Goal: Information Seeking & Learning: Check status

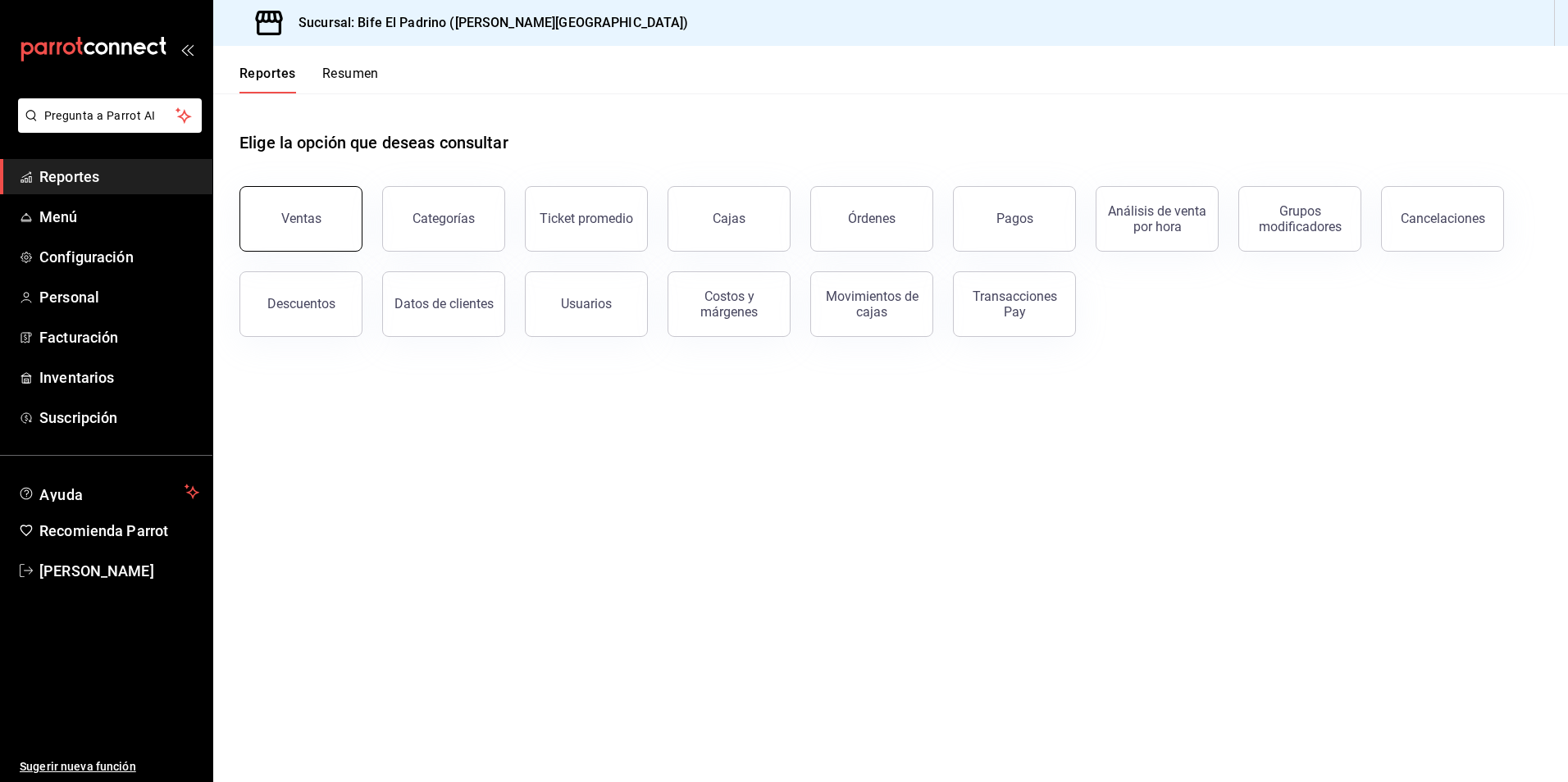
click at [333, 218] on button "Ventas" at bounding box center [301, 219] width 123 height 66
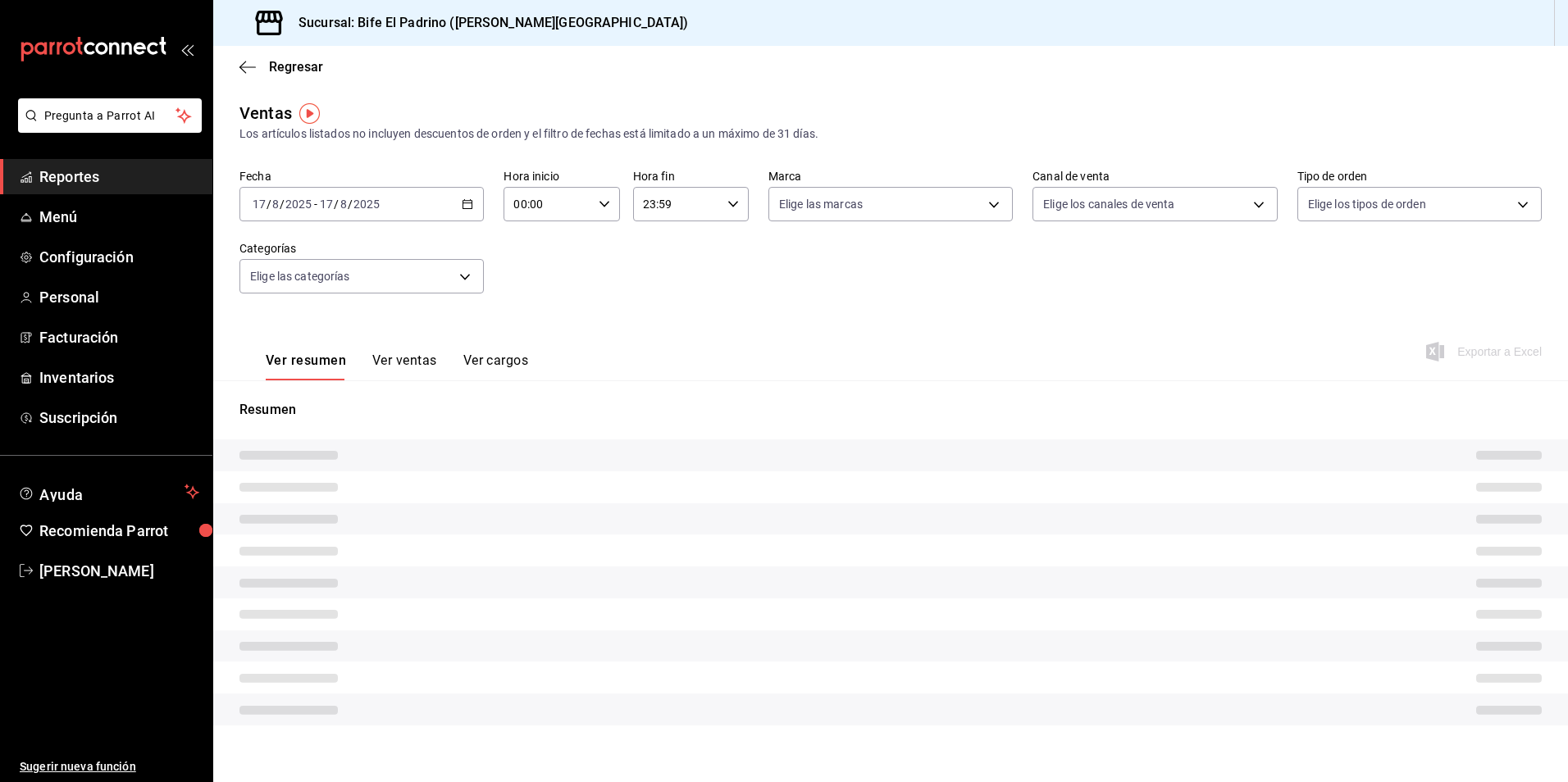
type input "17:01"
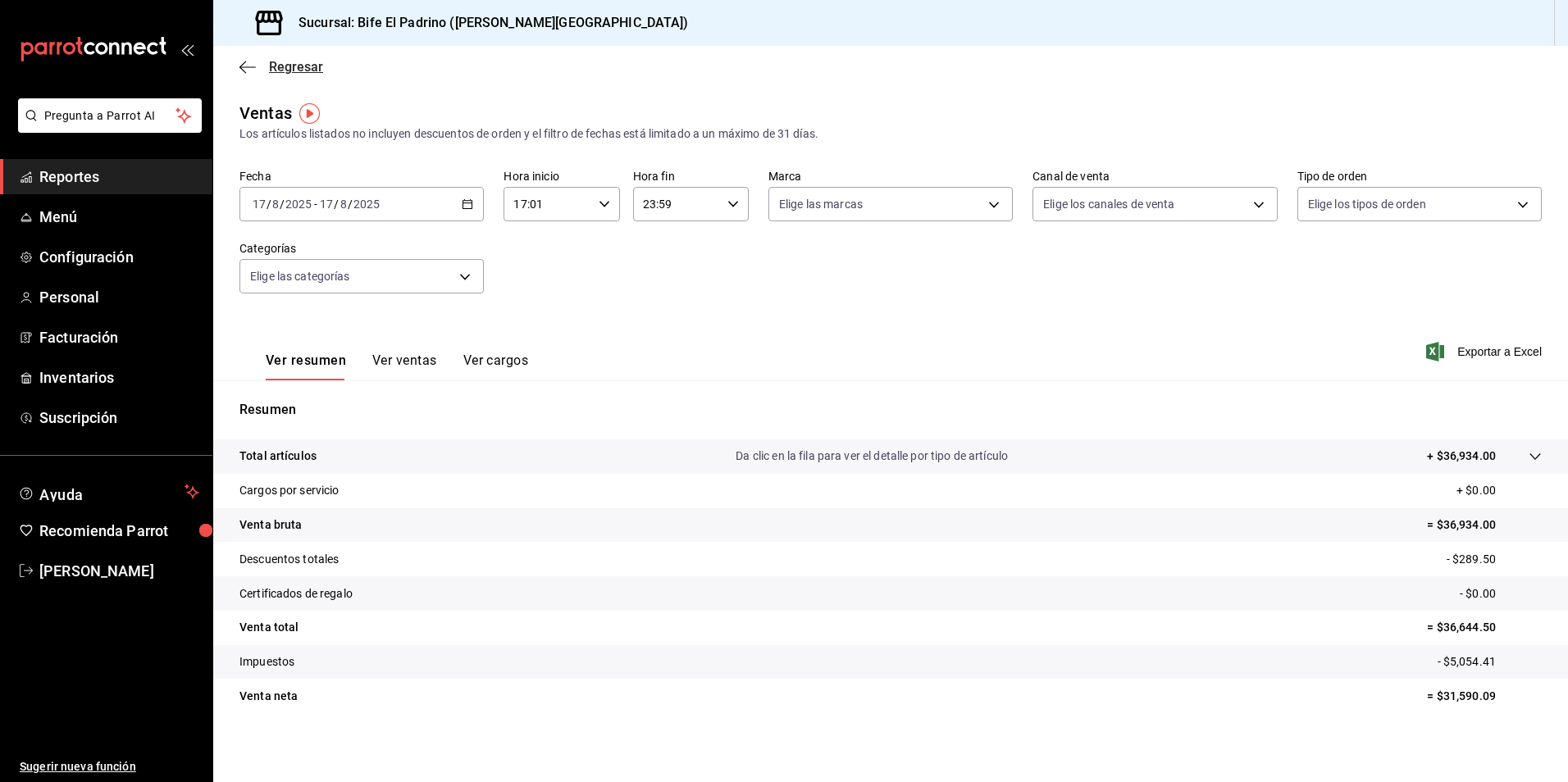
click at [244, 61] on icon "button" at bounding box center [247, 67] width 16 height 15
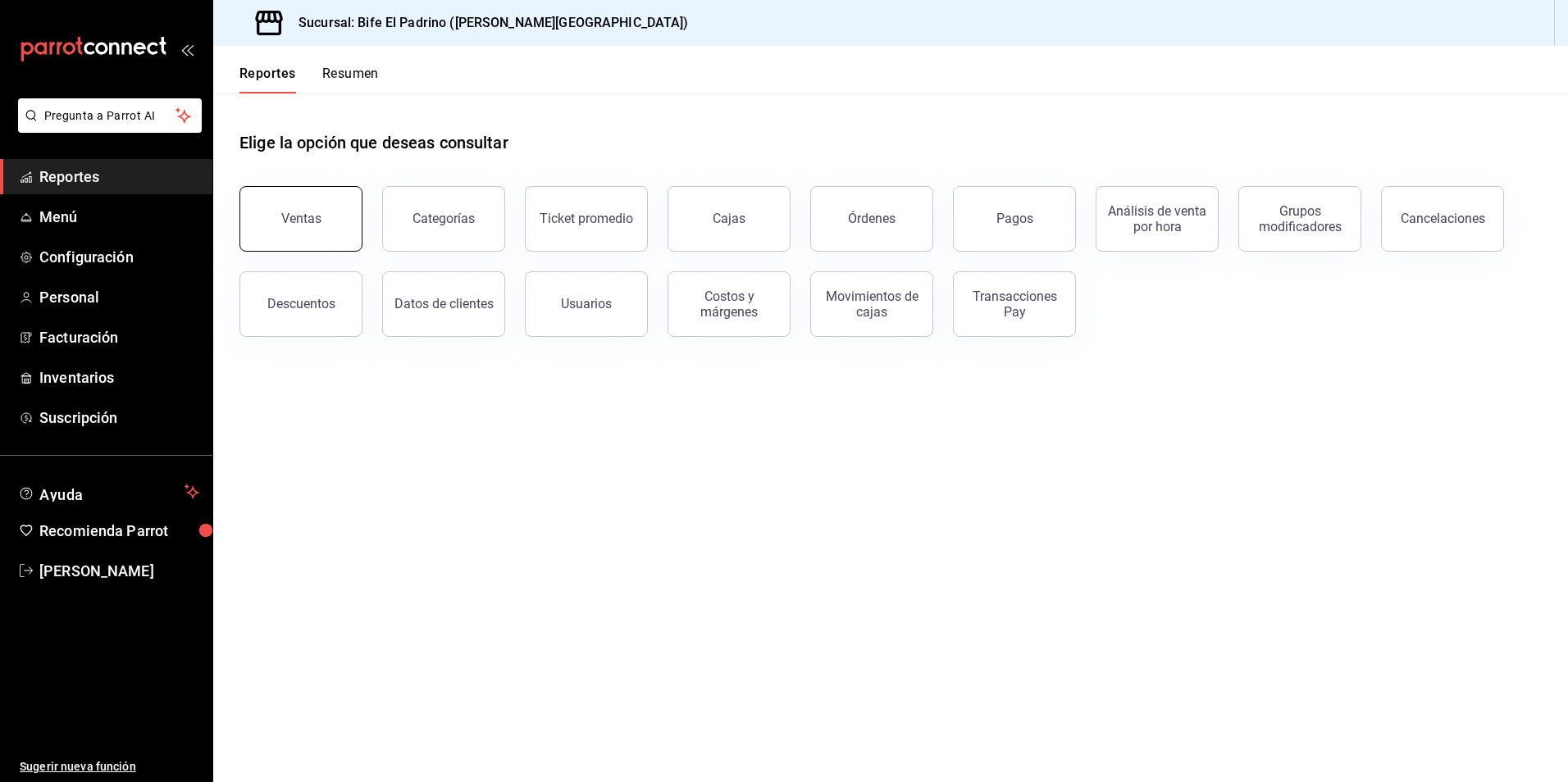
click at [329, 225] on button "Ventas" at bounding box center [301, 219] width 123 height 66
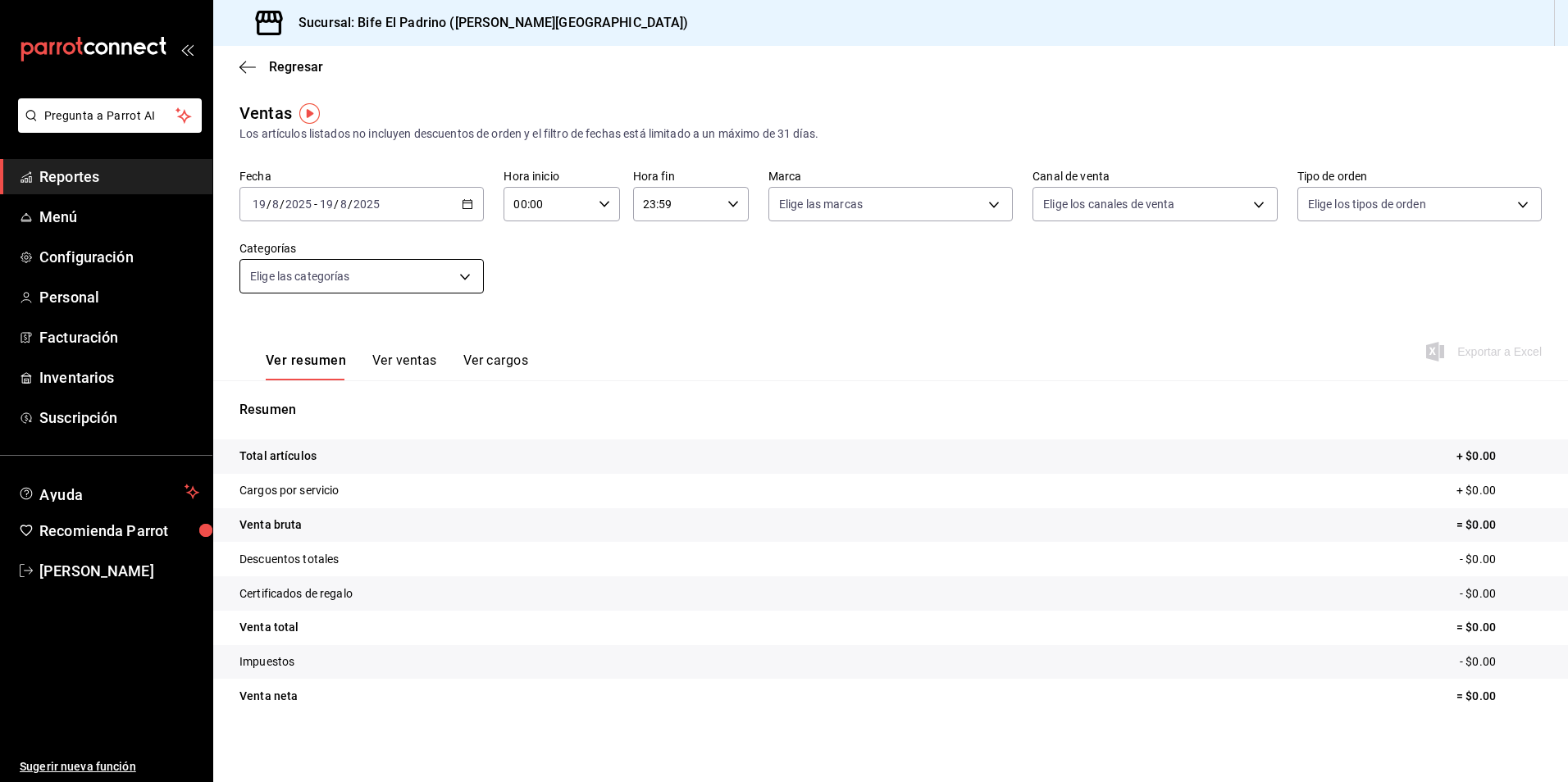
drag, startPoint x: 461, startPoint y: 202, endPoint x: 449, endPoint y: 261, distance: 60.2
click at [461, 202] on icon "button" at bounding box center [466, 203] width 11 height 11
click at [297, 293] on span "Ayer" at bounding box center [317, 290] width 127 height 17
click at [728, 207] on icon "button" at bounding box center [733, 203] width 11 height 11
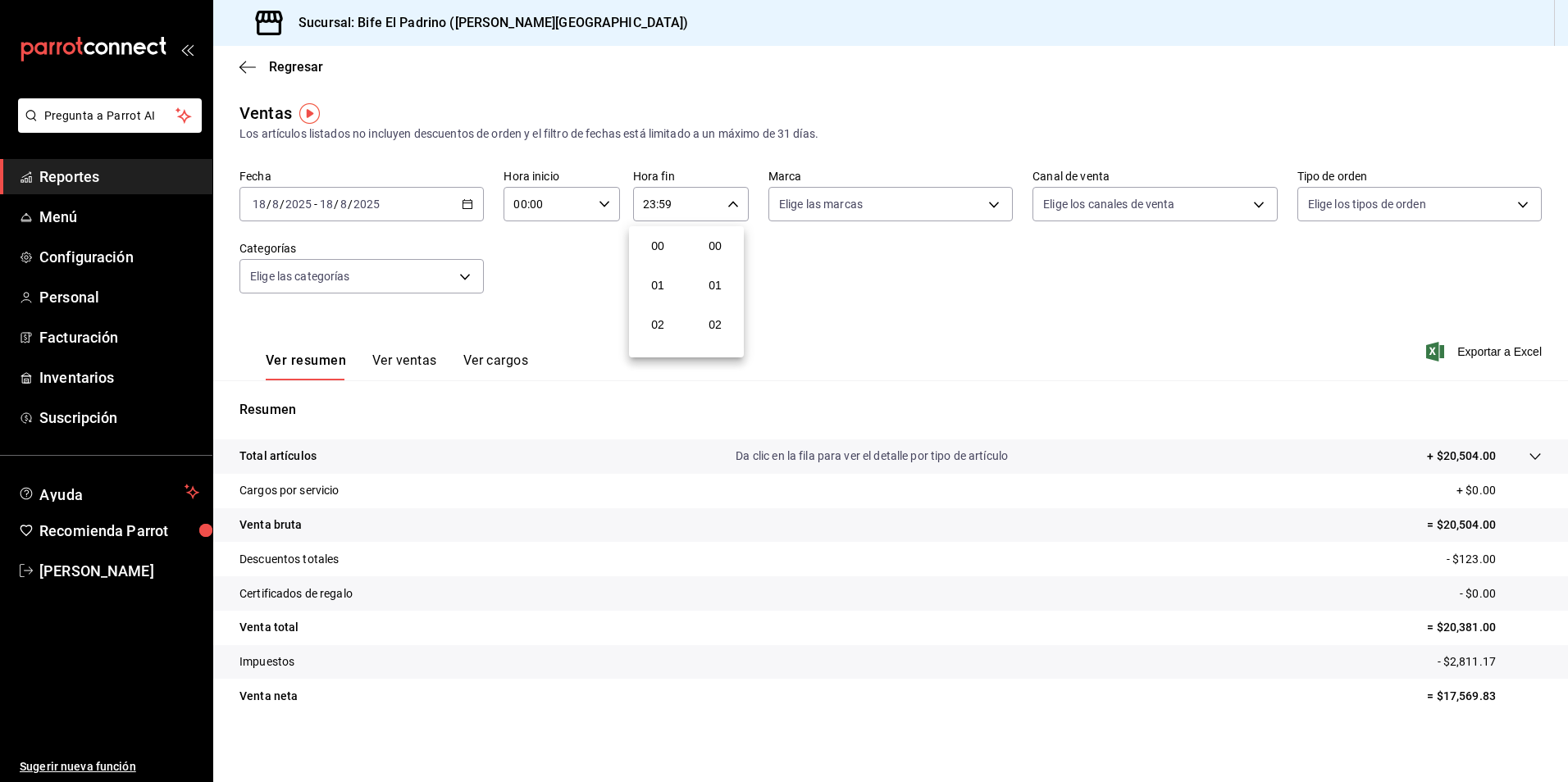
scroll to position [2229, 0]
click at [652, 259] on span "21" at bounding box center [658, 259] width 31 height 13
type input "21:59"
click at [660, 306] on button "17" at bounding box center [658, 298] width 51 height 32
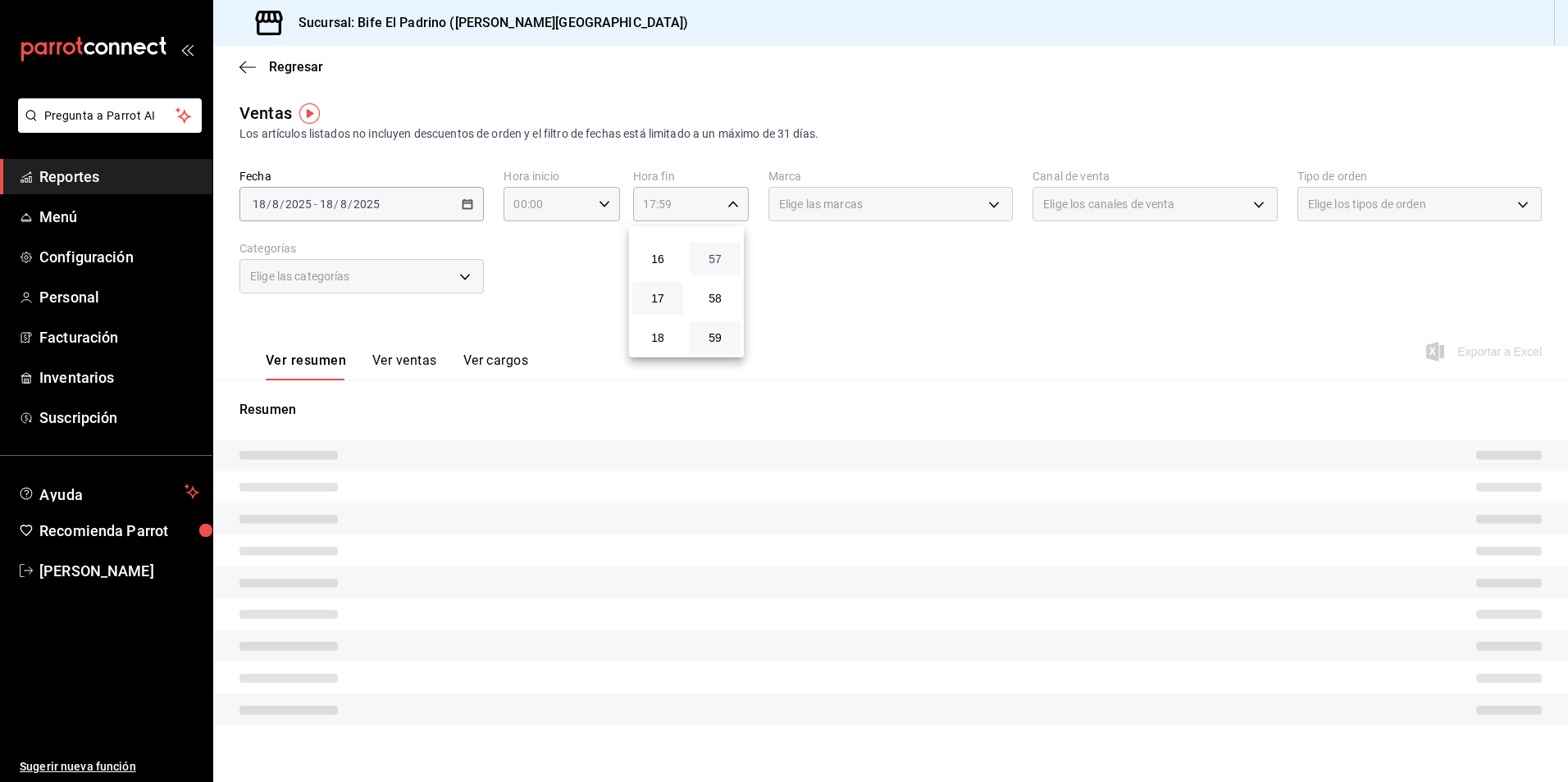
click at [713, 258] on span "57" at bounding box center [715, 259] width 31 height 13
type input "17:57"
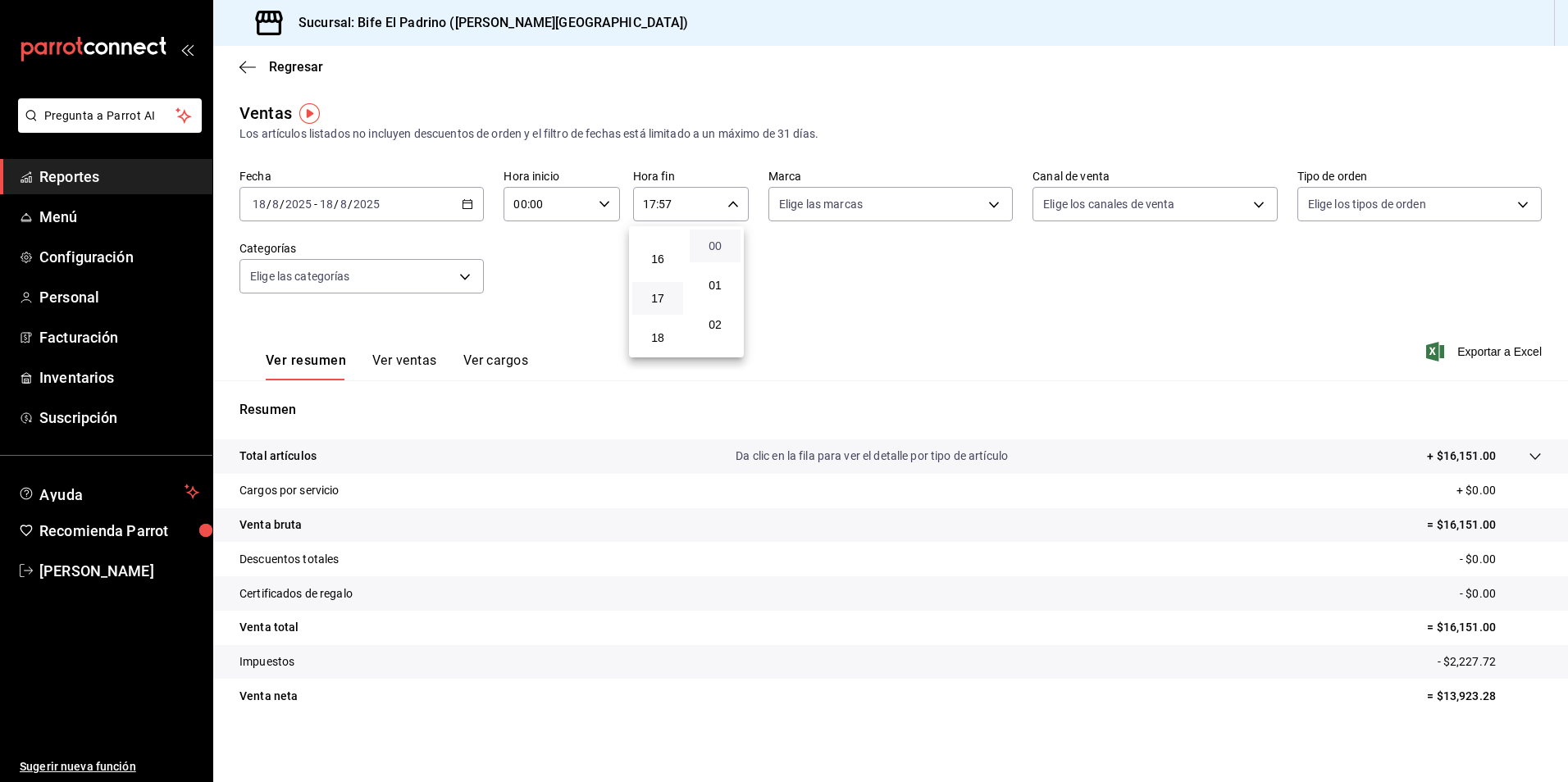
click at [714, 251] on span "00" at bounding box center [715, 245] width 31 height 13
type input "17:00"
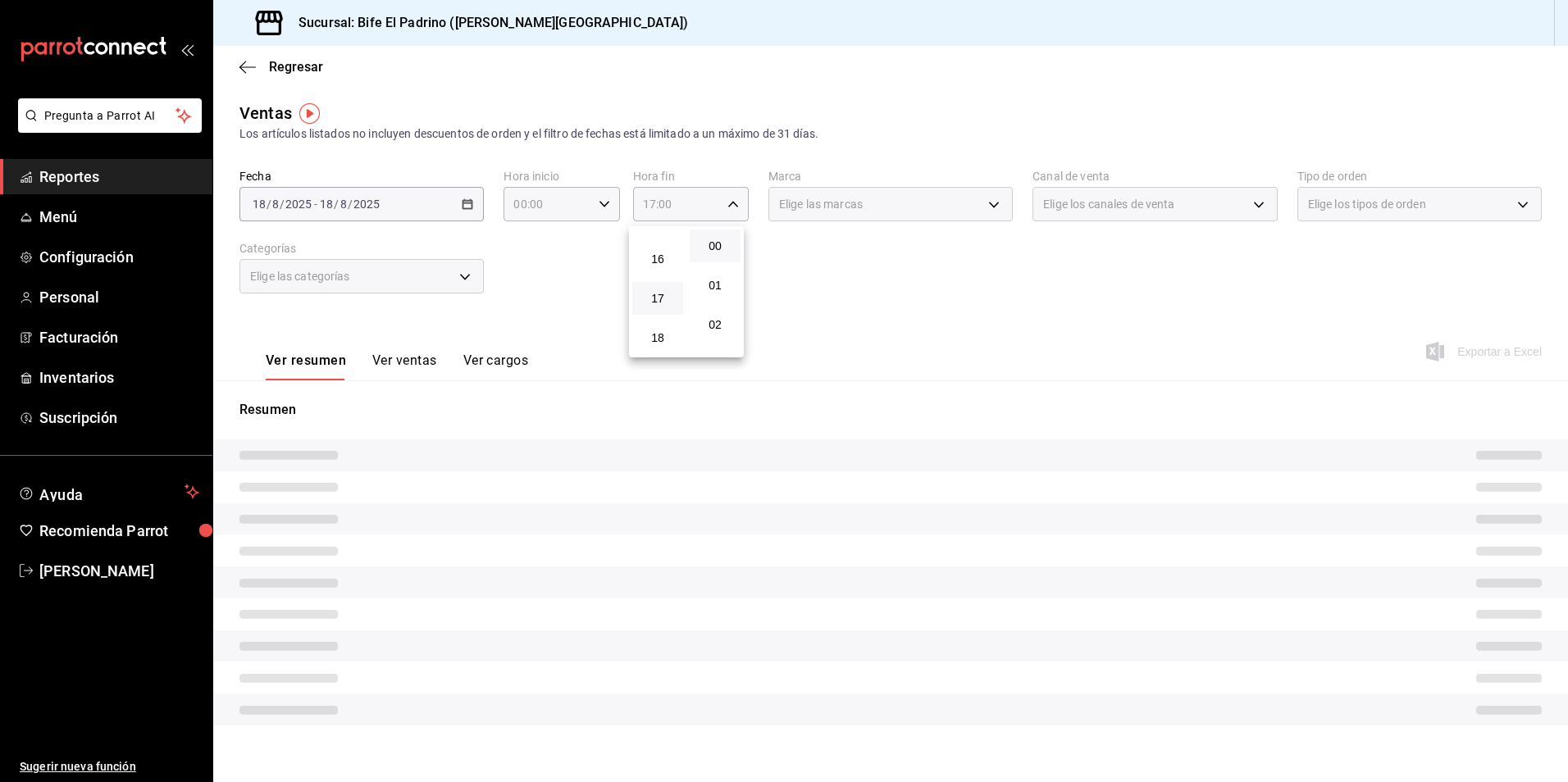
click at [1302, 334] on div at bounding box center [784, 391] width 1568 height 782
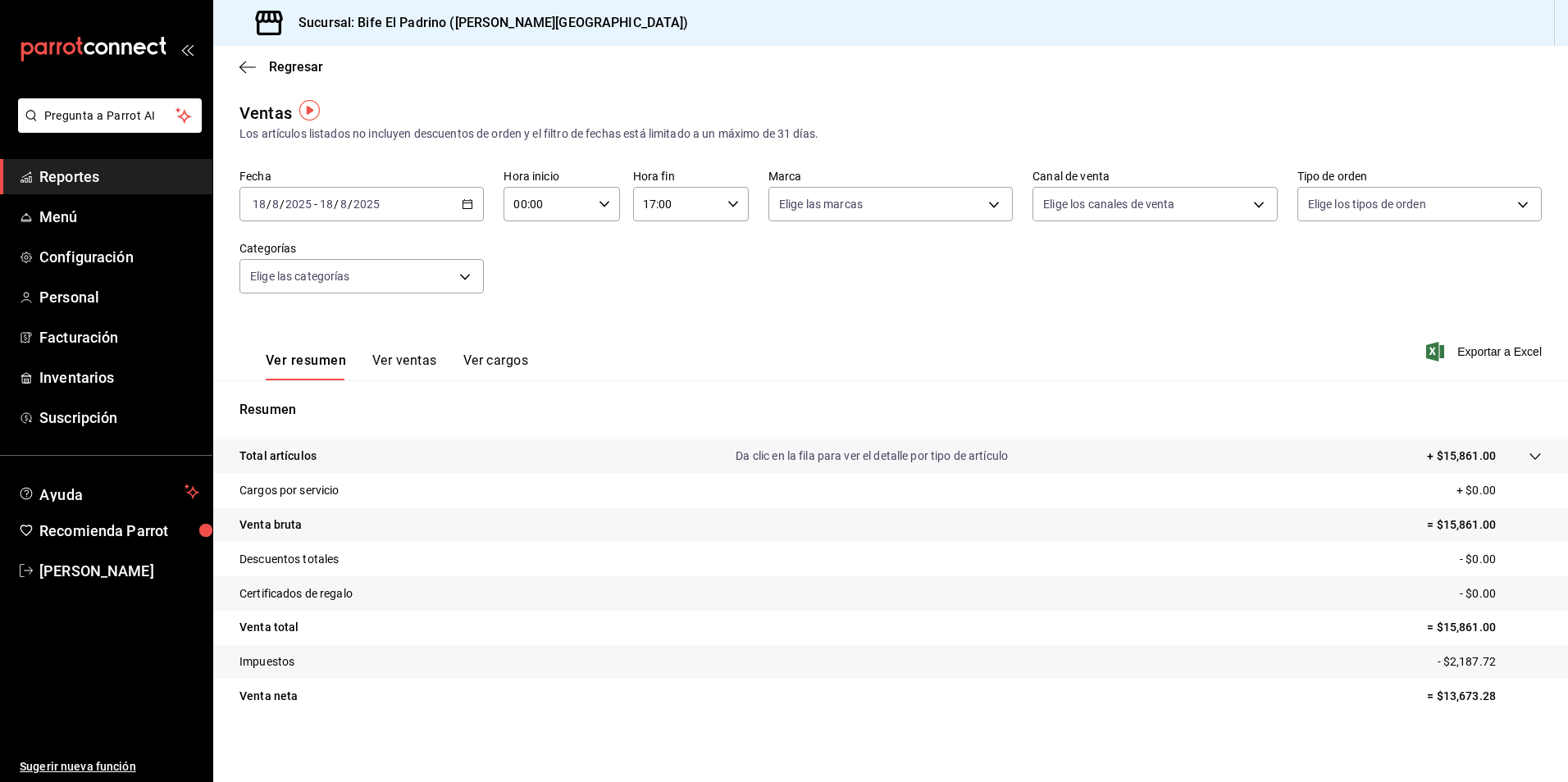
scroll to position [3, 0]
click at [268, 451] on p "Total artículos" at bounding box center [278, 452] width 77 height 17
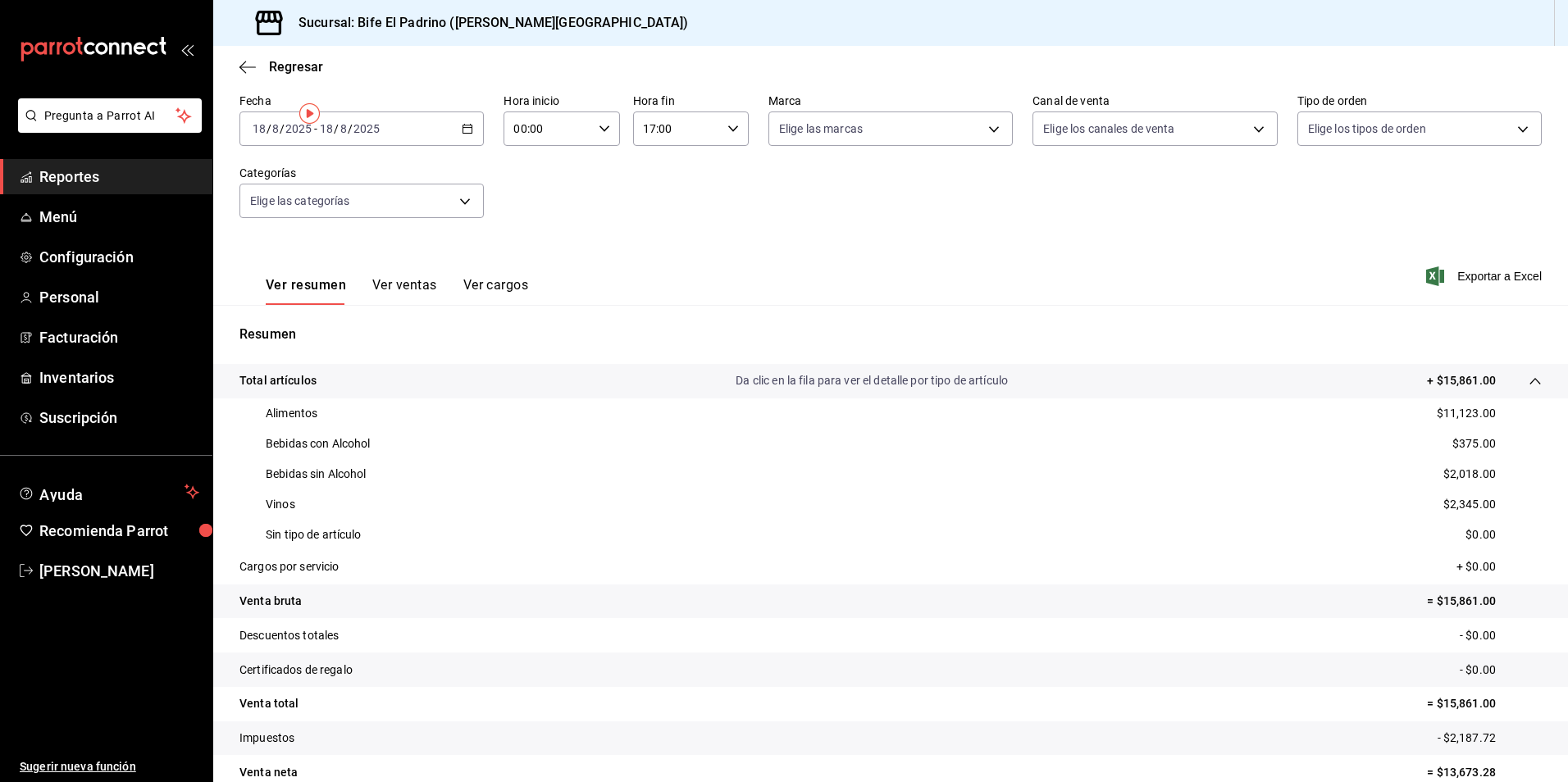
scroll to position [0, 0]
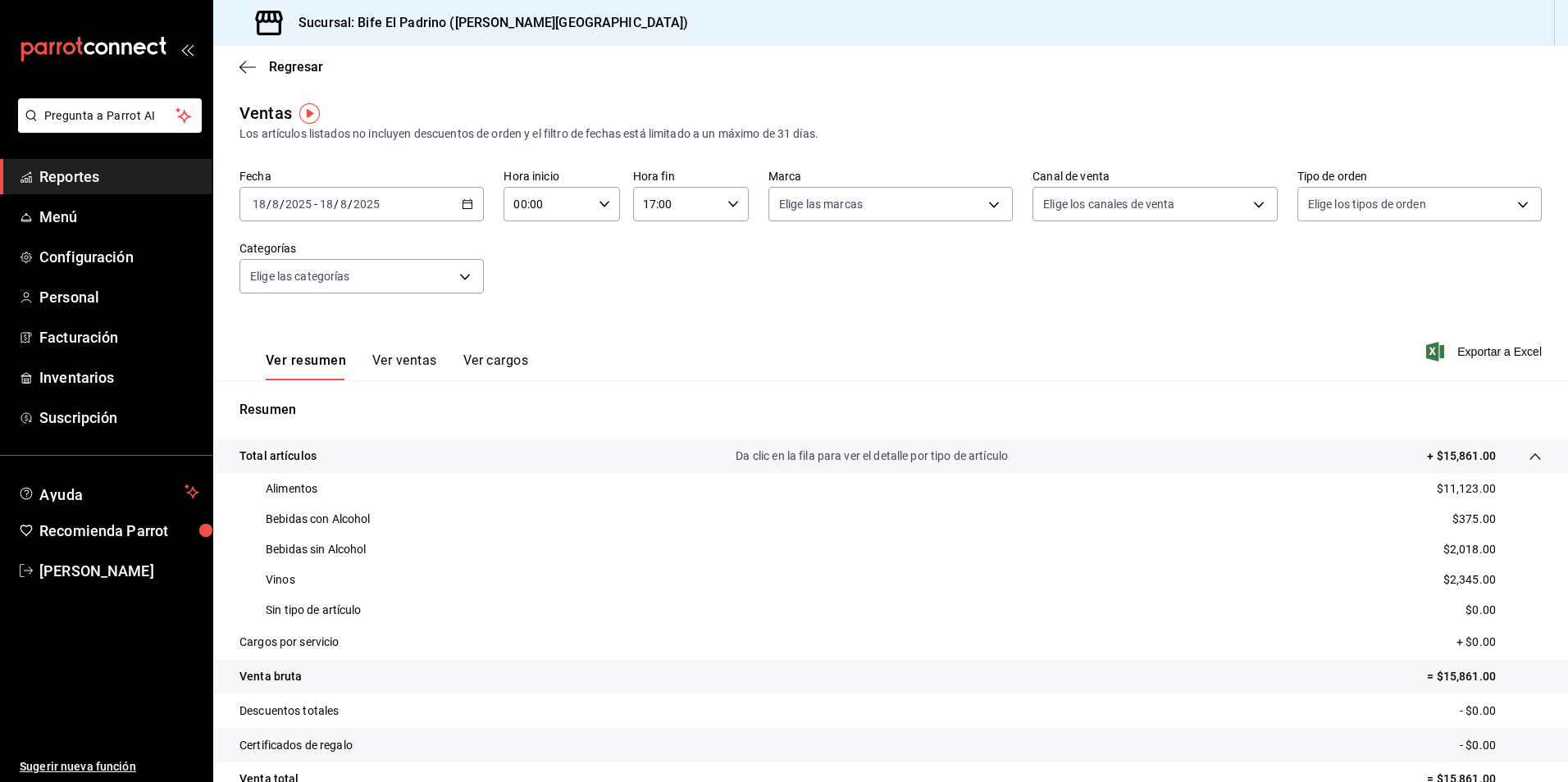
click at [605, 207] on icon "button" at bounding box center [604, 203] width 11 height 11
click at [522, 307] on div "02" at bounding box center [529, 324] width 57 height 39
click at [532, 289] on span "01" at bounding box center [529, 284] width 31 height 13
type input "01:00"
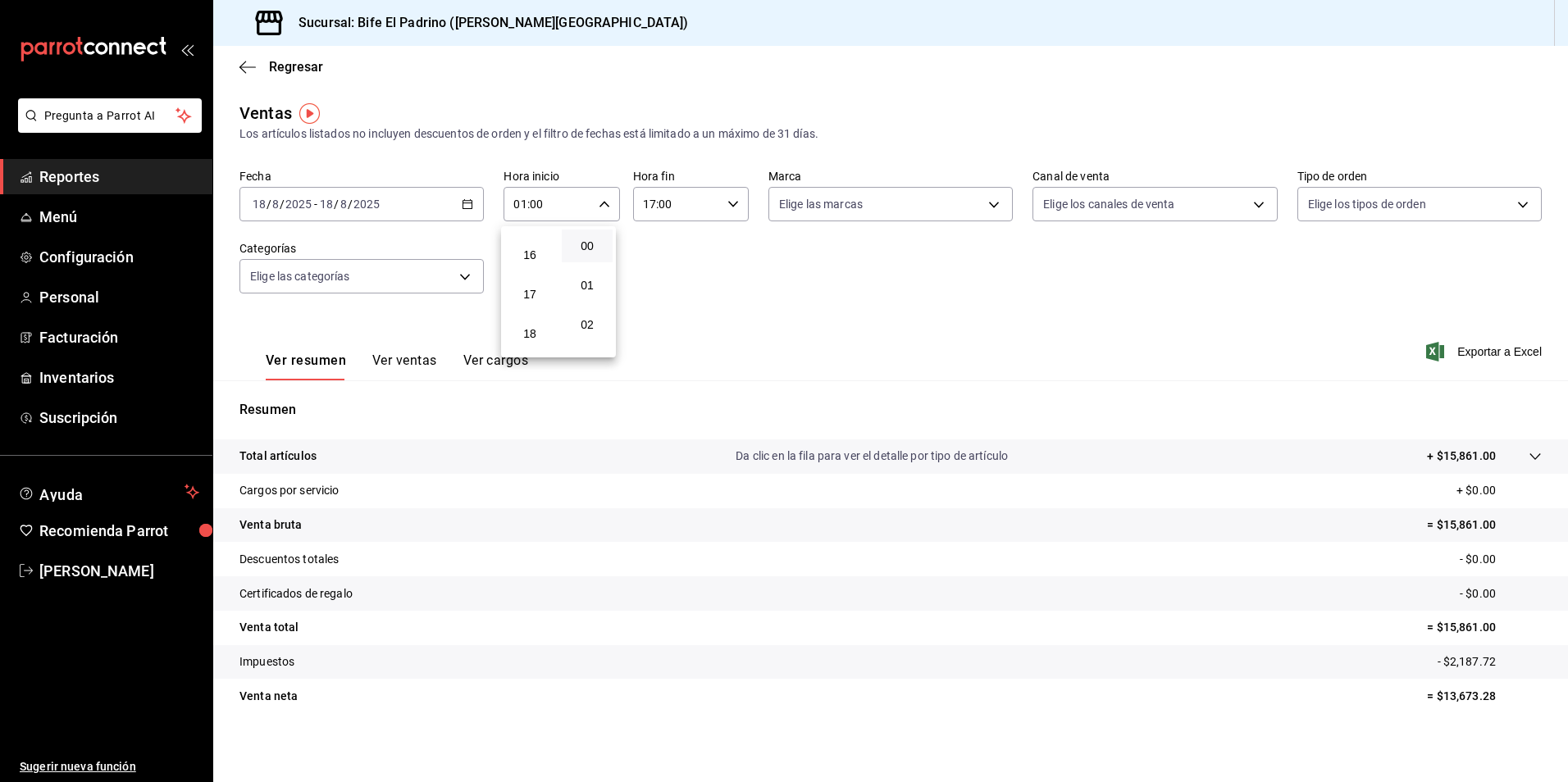
scroll to position [623, 0]
click at [545, 283] on button "17" at bounding box center [529, 292] width 51 height 32
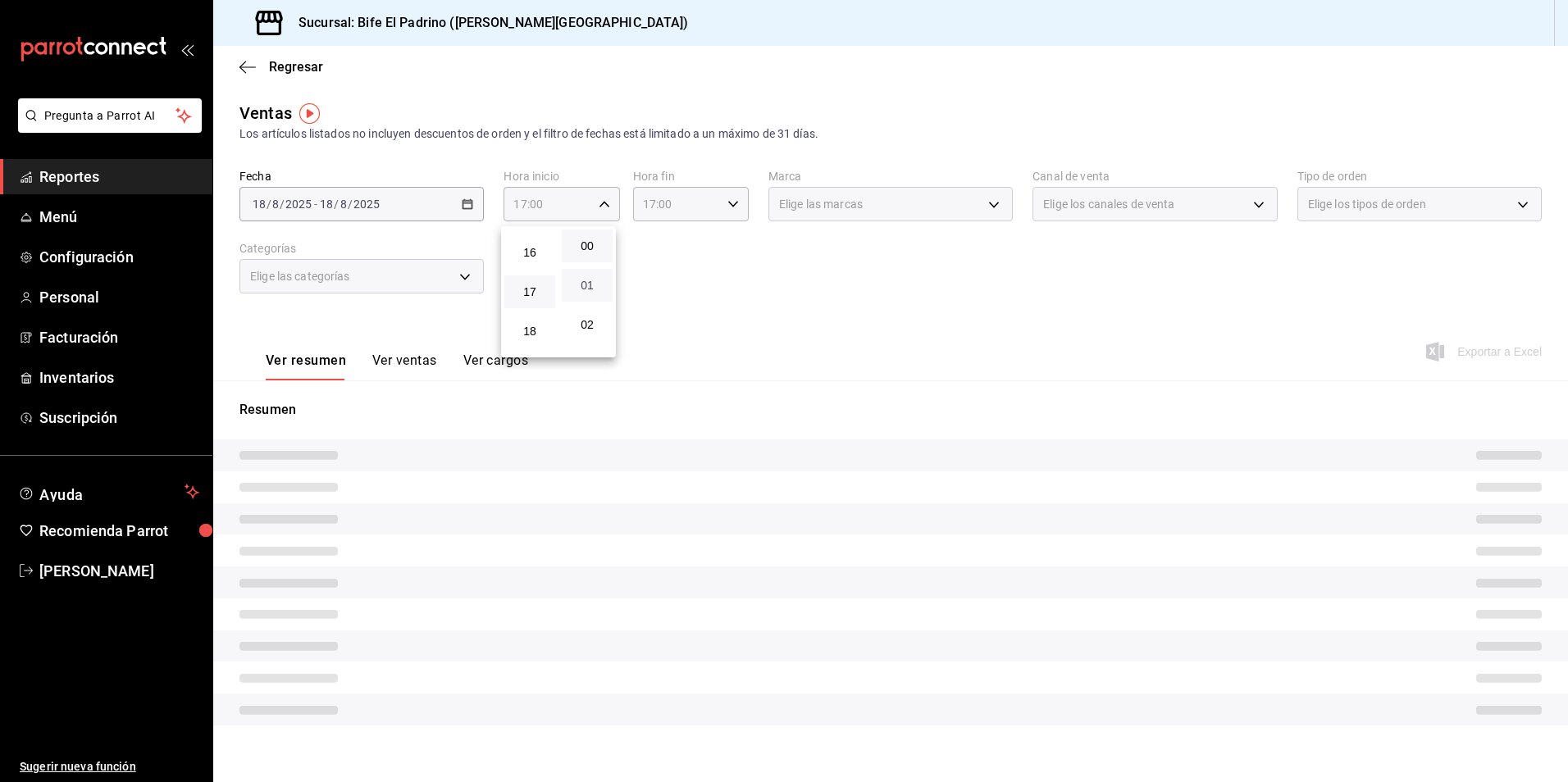
click at [575, 283] on span "01" at bounding box center [587, 284] width 31 height 13
type input "17:01"
click at [710, 272] on div at bounding box center [784, 391] width 1568 height 782
click at [732, 205] on icon "button" at bounding box center [733, 203] width 11 height 11
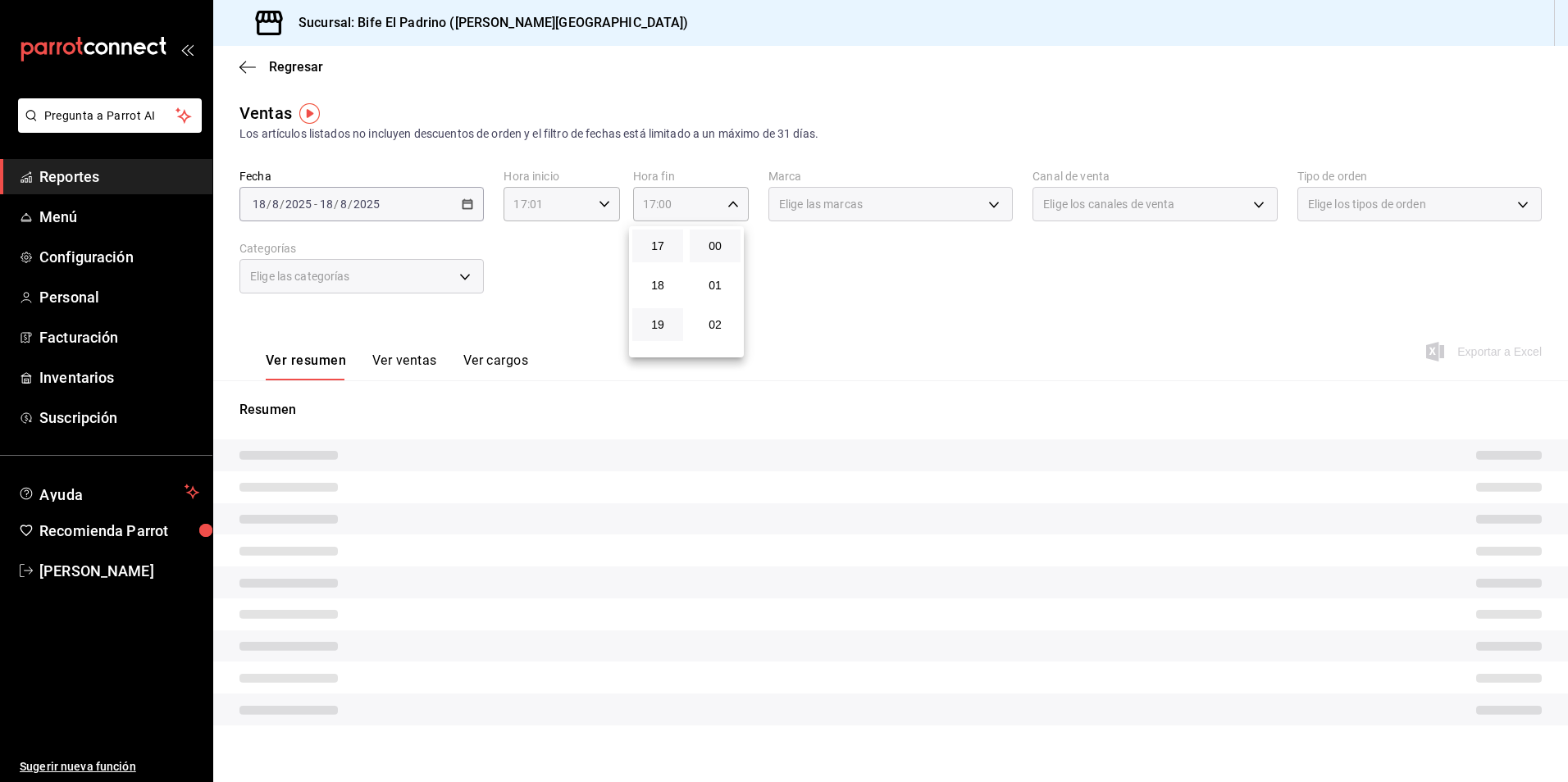
click at [667, 337] on button "19" at bounding box center [658, 324] width 51 height 32
type input "19:00"
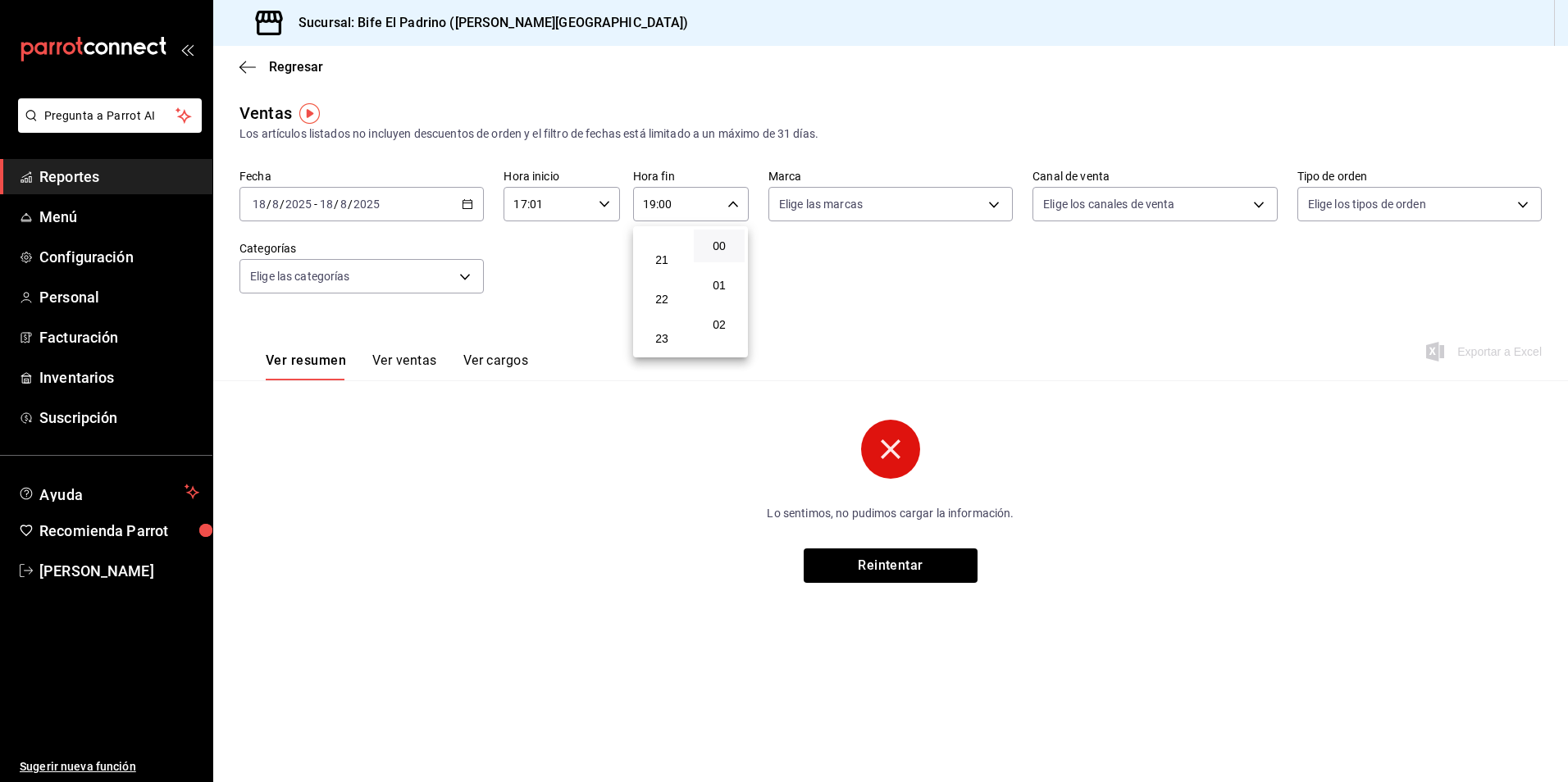
scroll to position [813, 0]
click at [660, 344] on button "23" at bounding box center [662, 337] width 51 height 32
click at [706, 328] on span "02" at bounding box center [720, 324] width 32 height 13
type input "23:02"
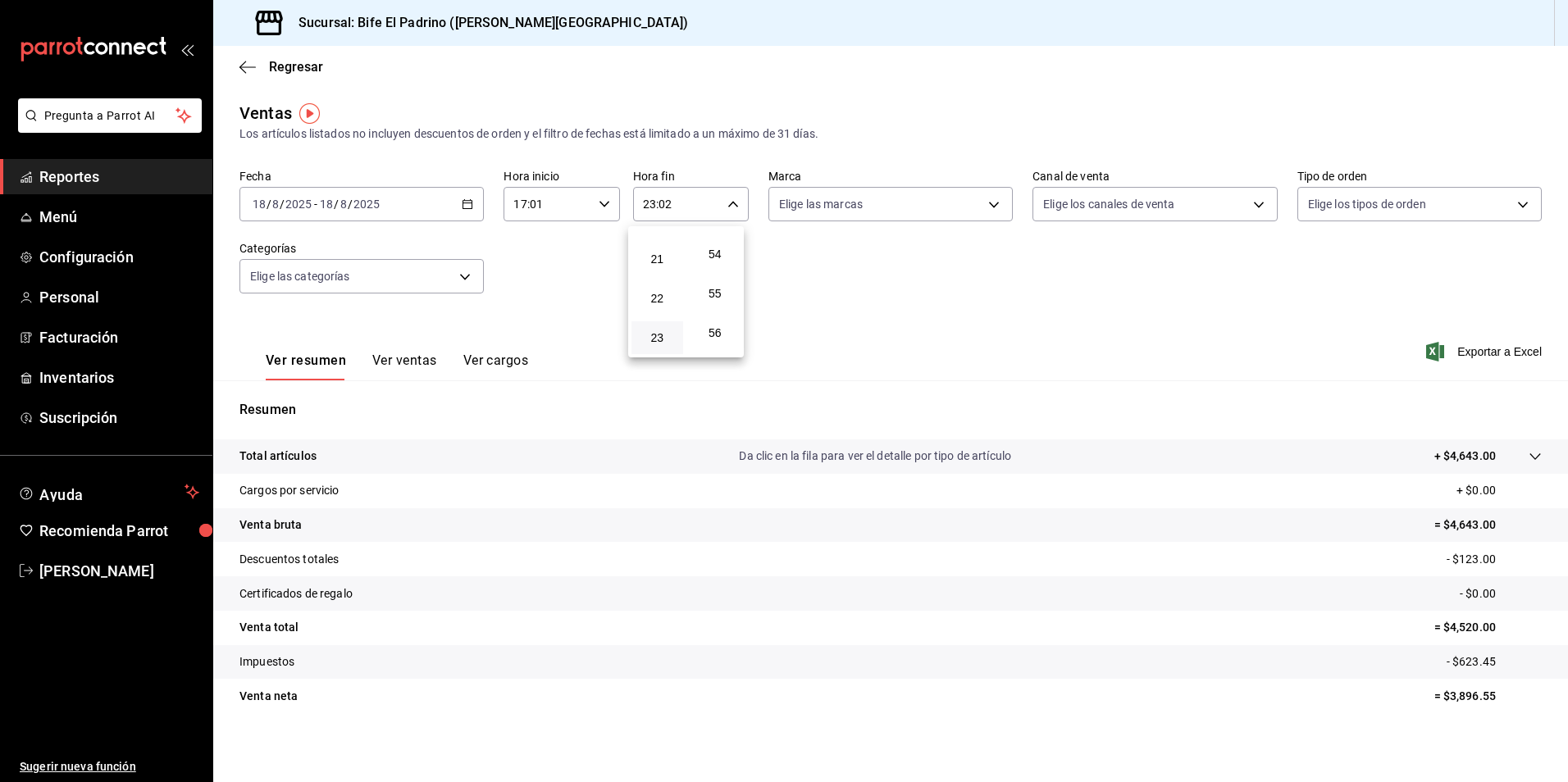
scroll to position [2229, 0]
click at [713, 336] on span "59" at bounding box center [715, 337] width 32 height 13
type input "23:59"
click at [928, 324] on div at bounding box center [784, 391] width 1568 height 782
click at [311, 455] on p "Total artículos" at bounding box center [278, 456] width 77 height 17
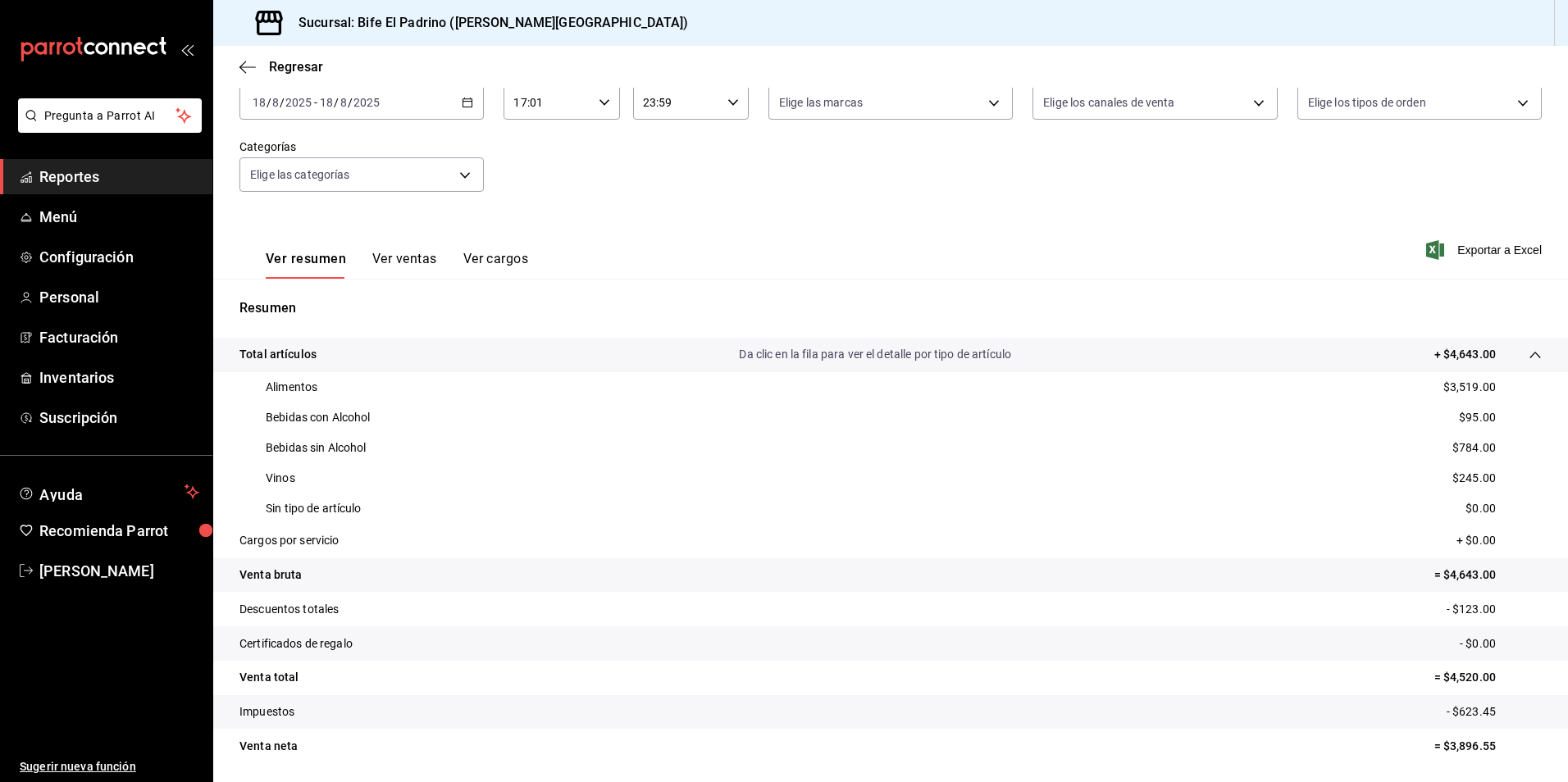
scroll to position [120, 0]
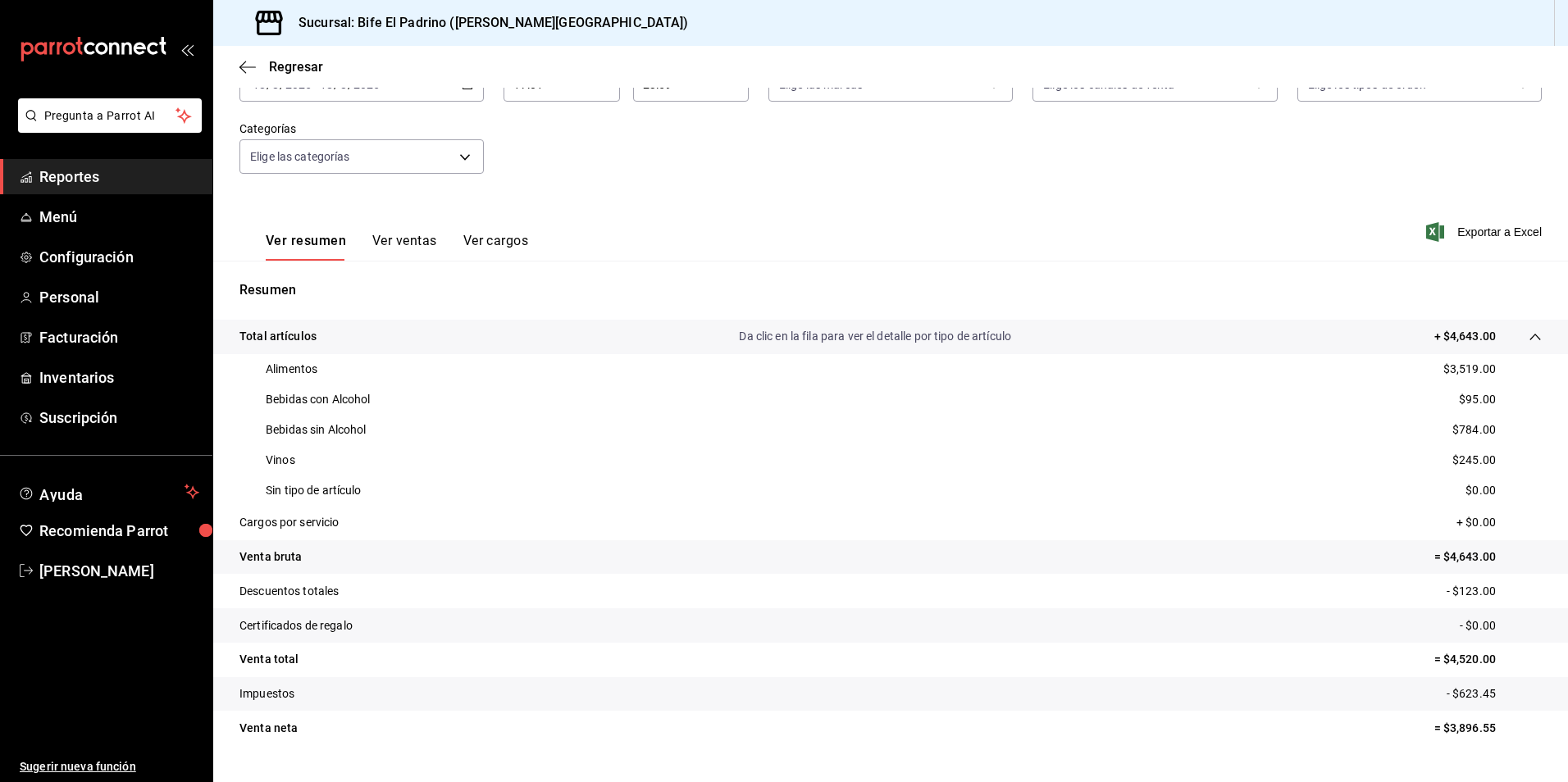
drag, startPoint x: 989, startPoint y: 494, endPoint x: 884, endPoint y: 442, distance: 117.2
click at [987, 494] on div "Sin tipo de artículo $0.00" at bounding box center [890, 491] width 1302 height 31
